Goal: Task Accomplishment & Management: Use online tool/utility

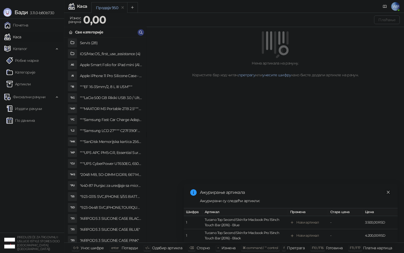
click at [388, 192] on icon "close" at bounding box center [388, 192] width 3 height 3
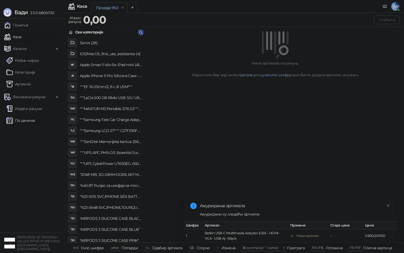
click at [18, 115] on link "По данима" at bounding box center [20, 120] width 28 height 11
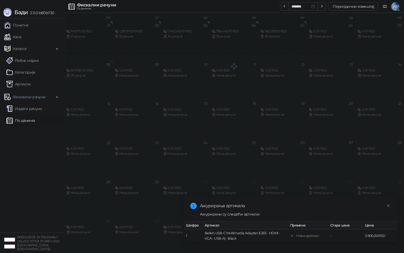
click at [18, 122] on link "По данима" at bounding box center [20, 120] width 28 height 11
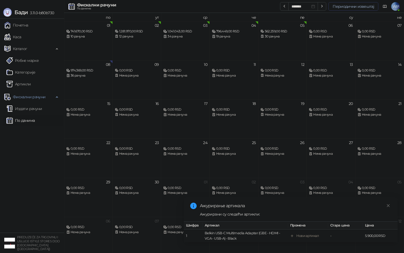
click at [338, 6] on button "Периодични извештај" at bounding box center [354, 6] width 50 height 9
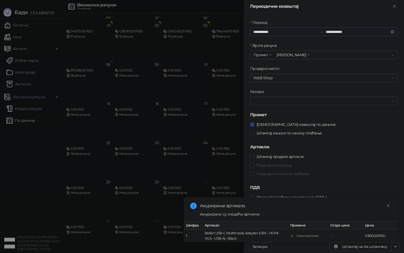
click at [281, 30] on input "**********" at bounding box center [285, 32] width 64 height 6
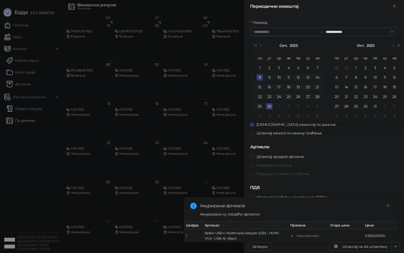
type input "**********"
click at [260, 78] on div "8" at bounding box center [260, 77] width 6 height 6
type input "**********"
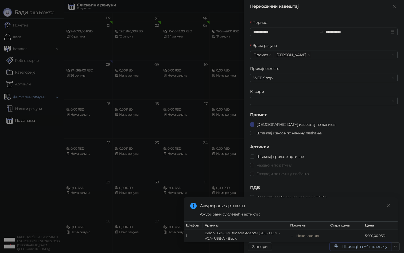
click at [365, 247] on button "Штампај на А4 штампачу" at bounding box center [361, 246] width 62 height 9
click at [12, 122] on div at bounding box center [202, 126] width 404 height 253
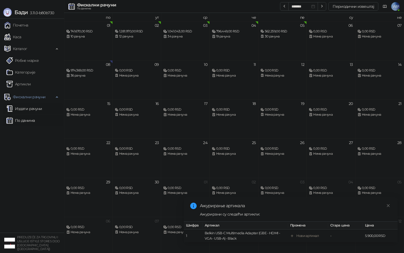
click at [24, 107] on link "Издати рачуни" at bounding box center [24, 108] width 36 height 11
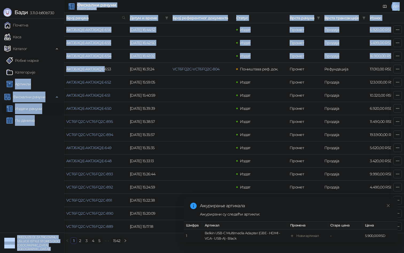
drag, startPoint x: 64, startPoint y: 68, endPoint x: 105, endPoint y: 70, distance: 41.0
click at [105, 70] on div "[PERSON_NAME] 3.11.0-b80b730 Почетна Каса Каталог Робне марке Категорије Артикл…" at bounding box center [202, 124] width 404 height 248
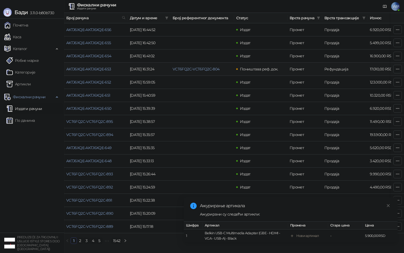
click at [126, 69] on td "AKTJ6XQE-AKTJ6XQE-653" at bounding box center [96, 69] width 64 height 13
drag, startPoint x: 115, startPoint y: 70, endPoint x: 66, endPoint y: 69, distance: 48.9
click at [66, 69] on td "AKTJ6XQE-AKTJ6XQE-653" at bounding box center [96, 69] width 64 height 13
copy link "AKTJ6XQE-AKTJ6XQE-653"
drag, startPoint x: 223, startPoint y: 67, endPoint x: 173, endPoint y: 70, distance: 50.6
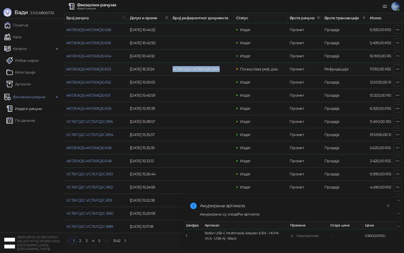
click at [173, 70] on td "VCT6FQ2C-VCT6FQ2C-804" at bounding box center [203, 69] width 64 height 13
copy link "VCT6FQ2C-VCT6FQ2C-804"
click at [193, 70] on link "VCT6FQ2C-VCT6FQ2C-804" at bounding box center [196, 69] width 47 height 5
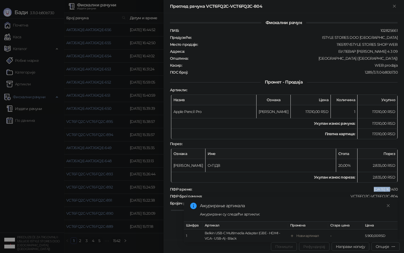
drag, startPoint x: 366, startPoint y: 186, endPoint x: 385, endPoint y: 188, distance: 19.6
click at [385, 188] on div "[DATE] 16:14:10" at bounding box center [296, 189] width 206 height 5
copy div "[DATE]"
click at [377, 132] on td "17.010,00 RSD" at bounding box center [378, 134] width 40 height 10
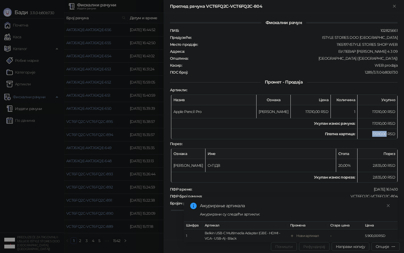
copy td "17.010,00"
